Goal: Information Seeking & Learning: Find specific fact

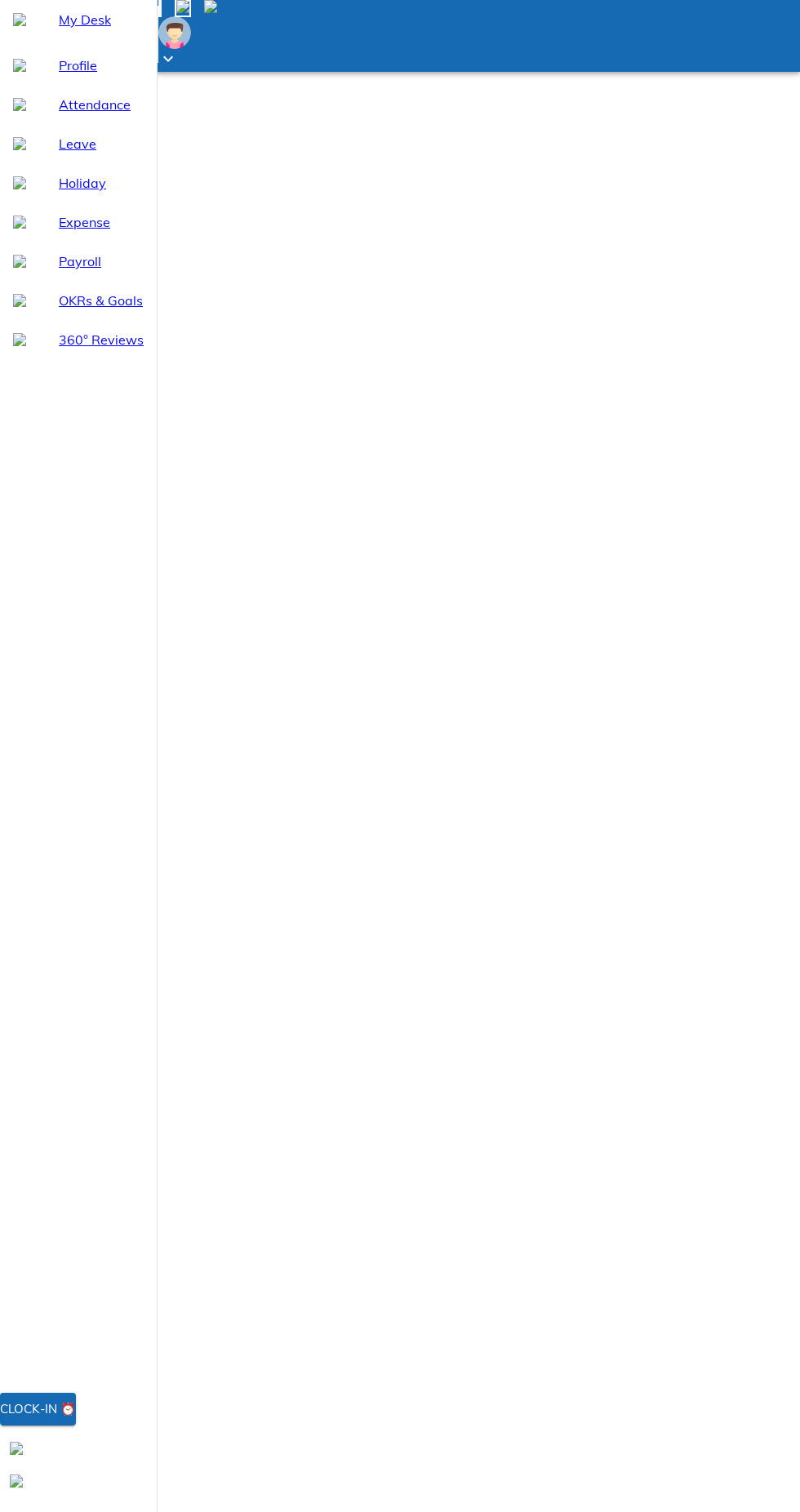
select select "10"
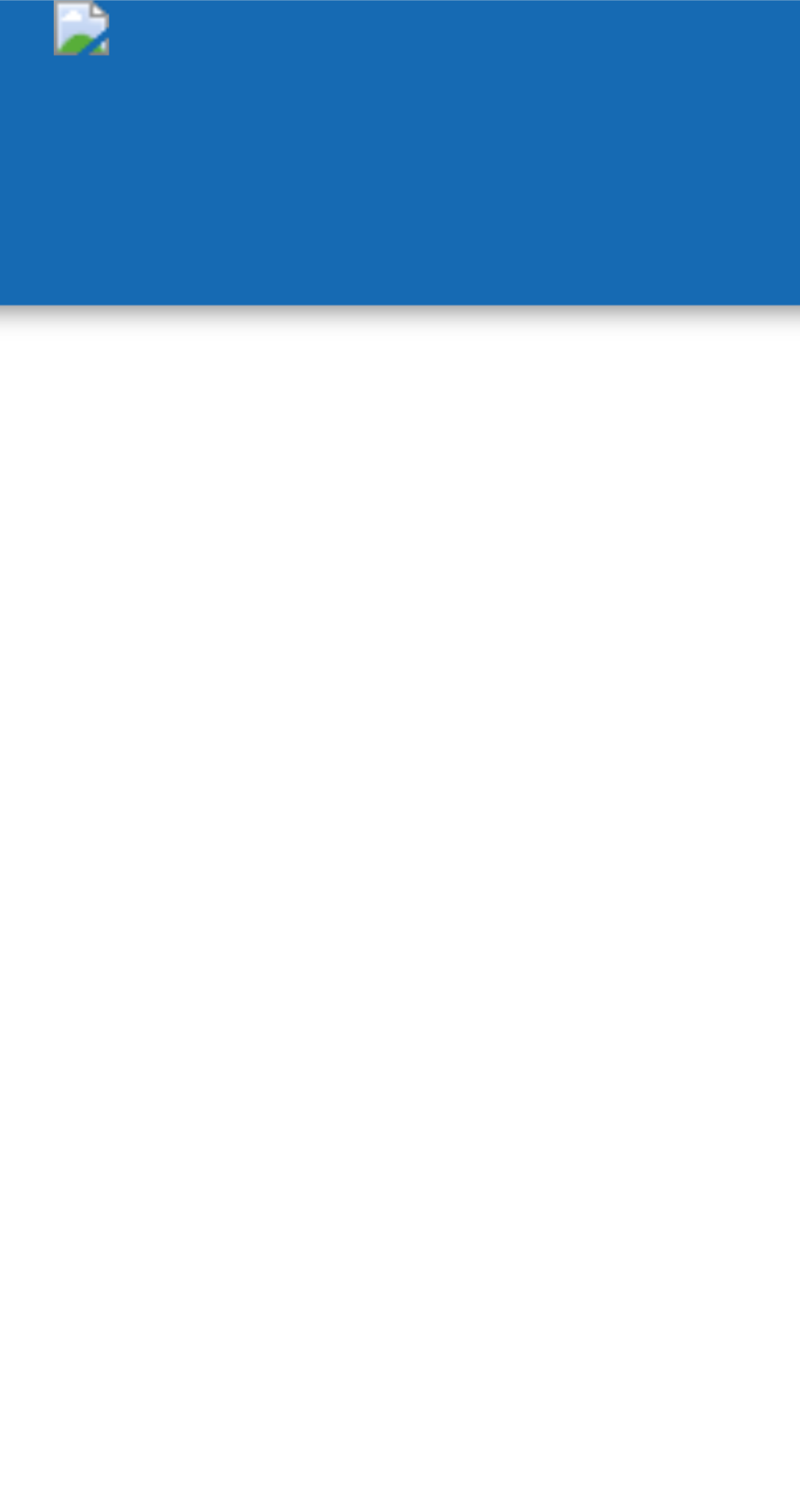
click at [151, 1511] on input "search" at bounding box center [78, 1527] width 144 height 17
type input "[PERSON_NAME]"
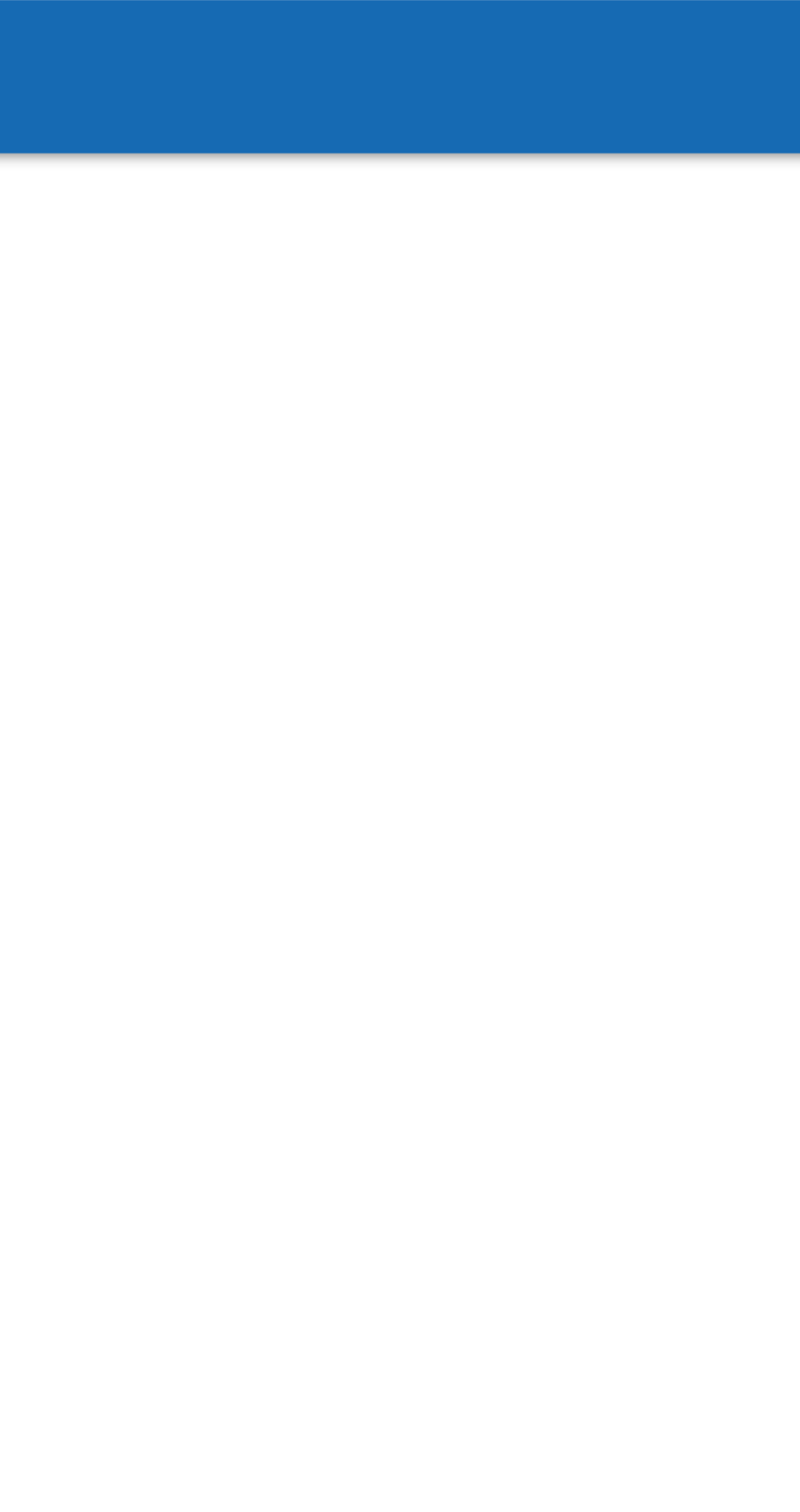
scroll to position [82, 0]
